Goal: Information Seeking & Learning: Learn about a topic

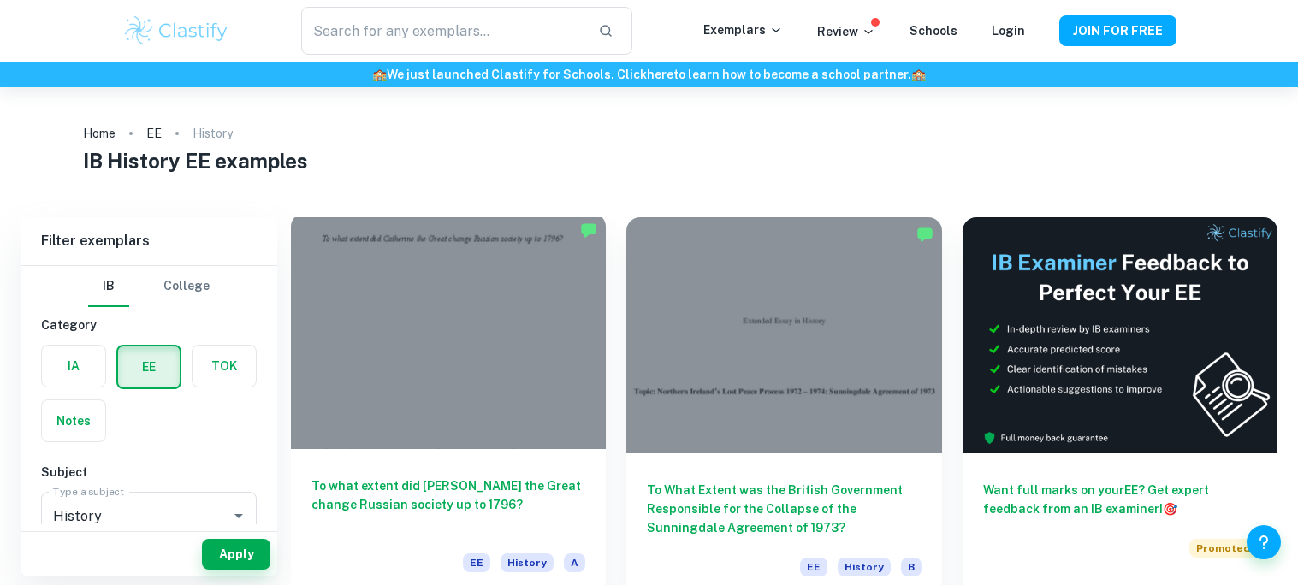
checkbox input "true"
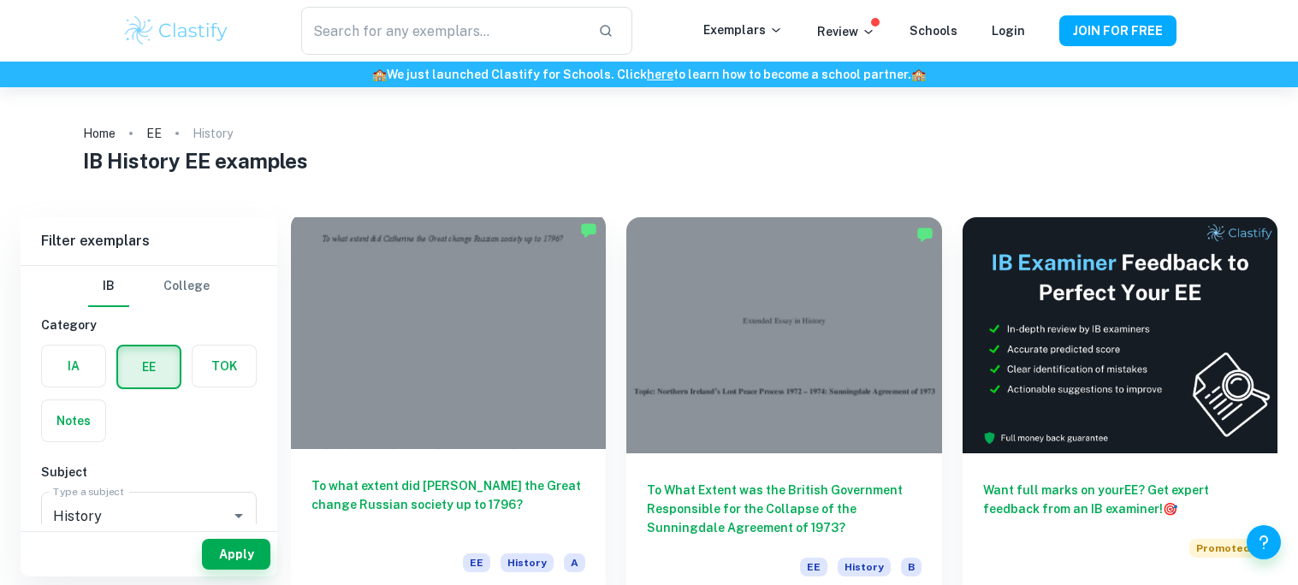
click at [494, 488] on h6 "To what extent did [PERSON_NAME] the Great change Russian society up to 1796?" at bounding box center [448, 504] width 274 height 56
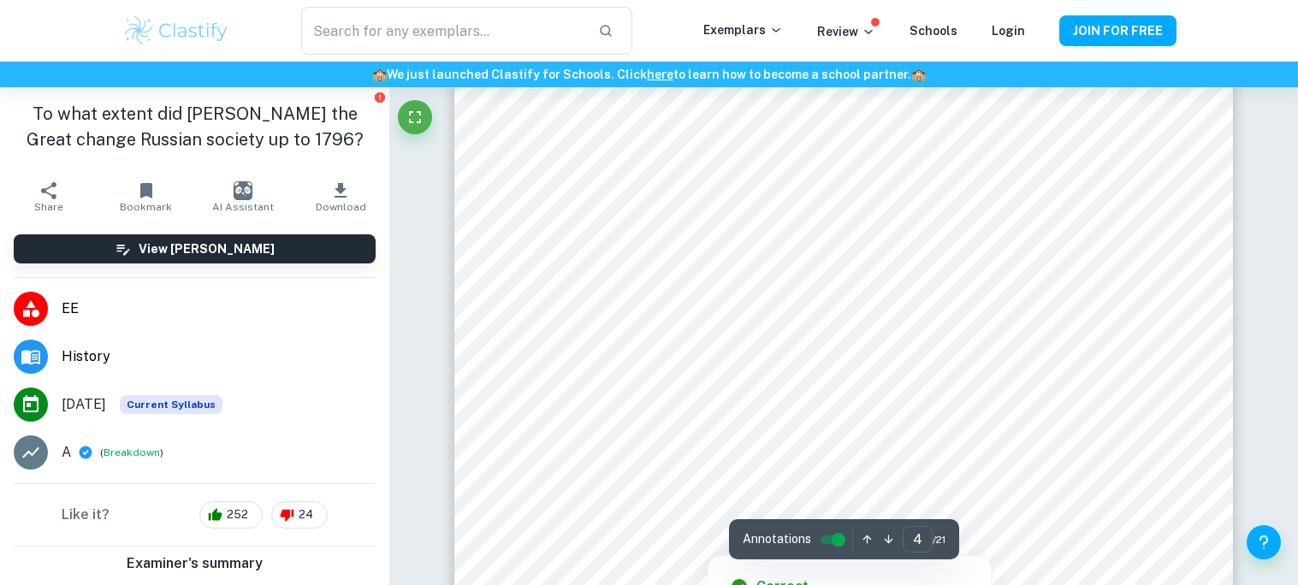
scroll to position [3731, 0]
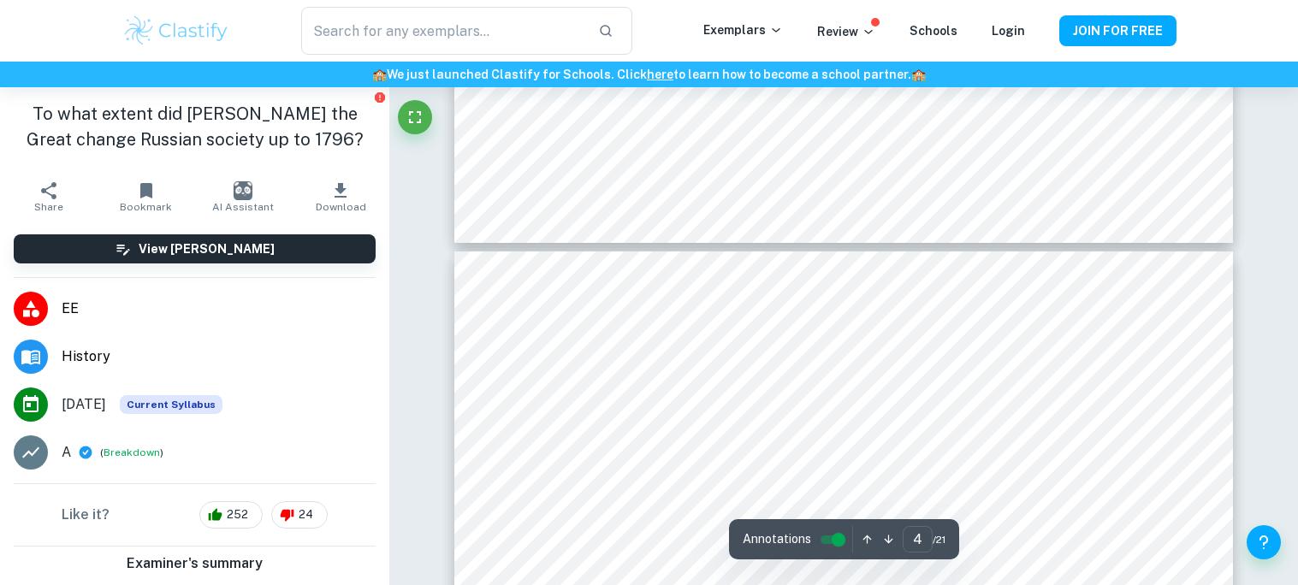
type input "3"
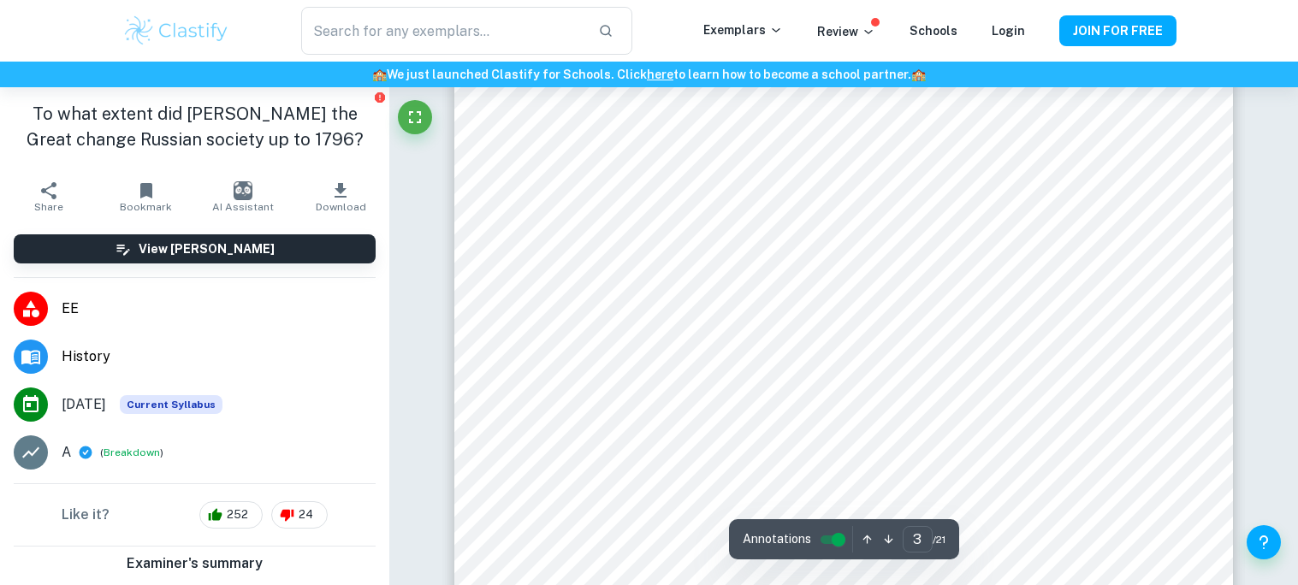
scroll to position [3053, 0]
